Goal: Obtain resource: Obtain resource

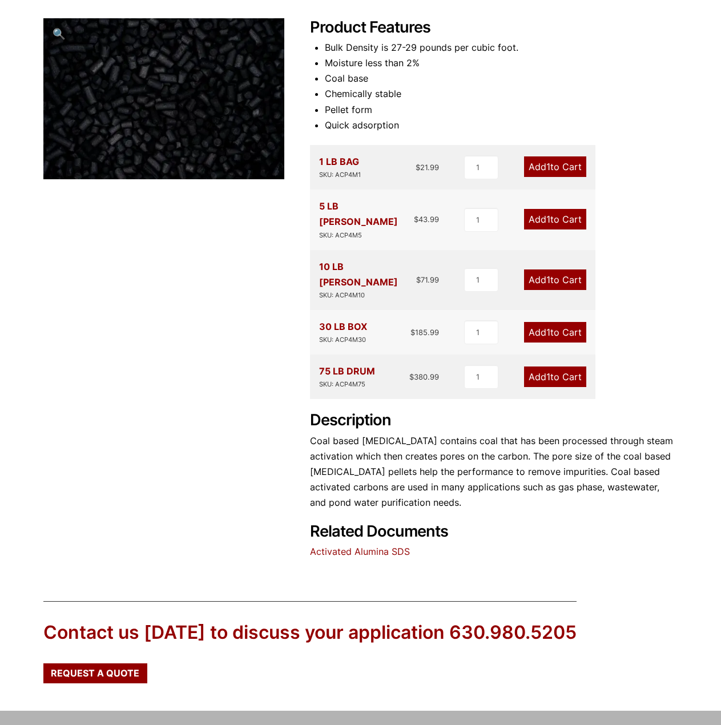
scroll to position [228, 0]
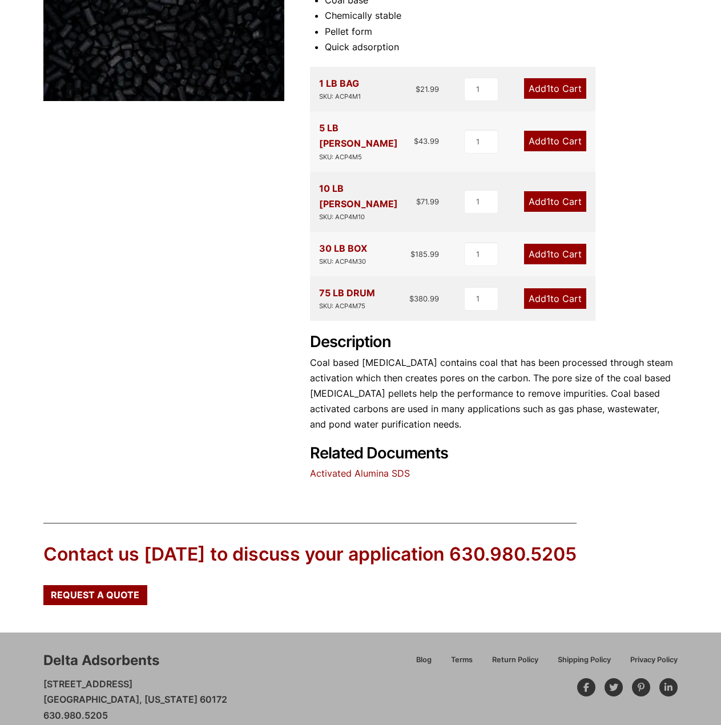
click at [363, 468] on link "Activated Alumina SDS" at bounding box center [360, 473] width 100 height 11
click at [368, 468] on link "Activated Alumina SDS" at bounding box center [360, 473] width 100 height 11
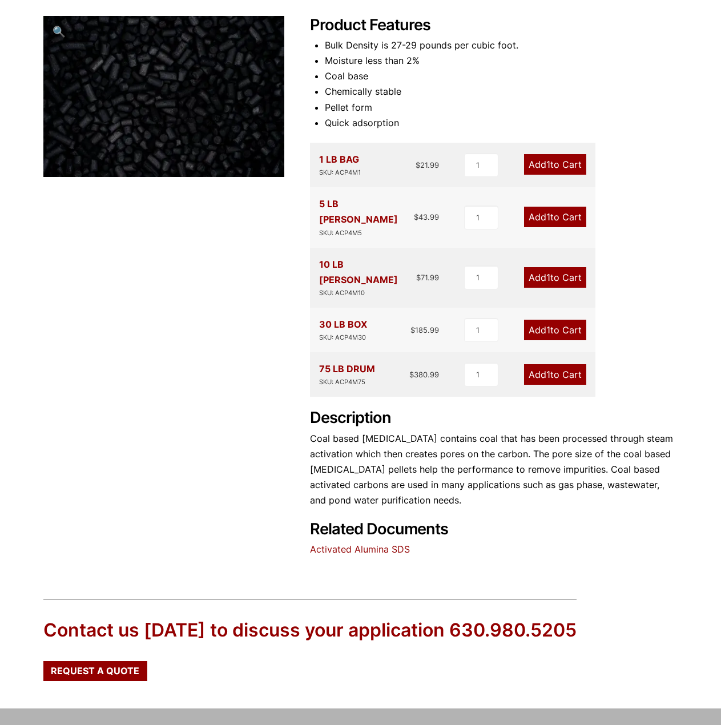
scroll to position [0, 0]
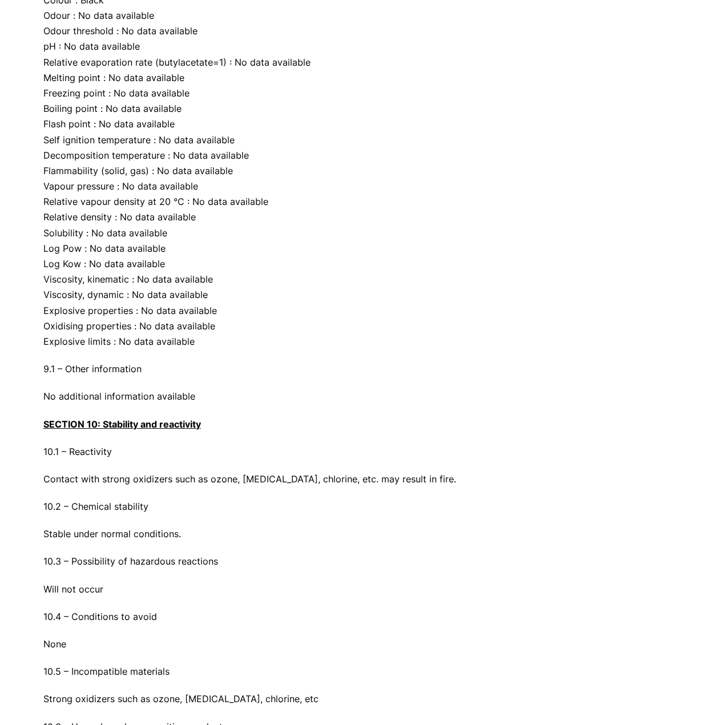
scroll to position [2684, 0]
